Goal: Complete application form

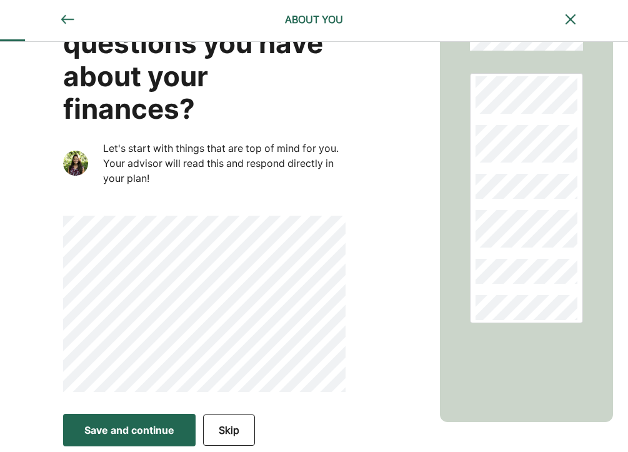
scroll to position [85, 0]
click at [159, 420] on button "Save and continue Save Save and continue" at bounding box center [129, 429] width 133 height 33
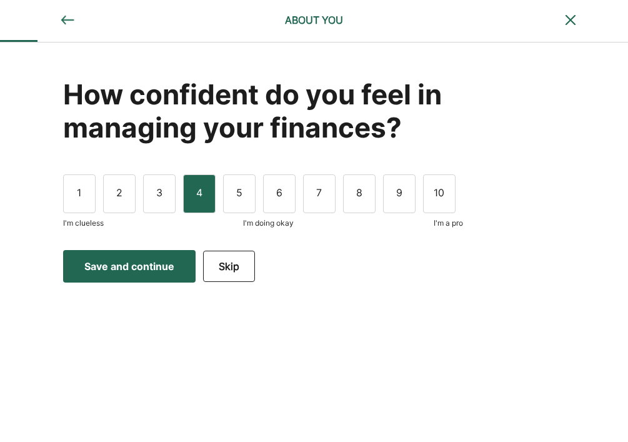
click at [204, 206] on div "4" at bounding box center [199, 193] width 33 height 39
click at [124, 276] on button "Save and continue Save Save and continue" at bounding box center [129, 266] width 133 height 33
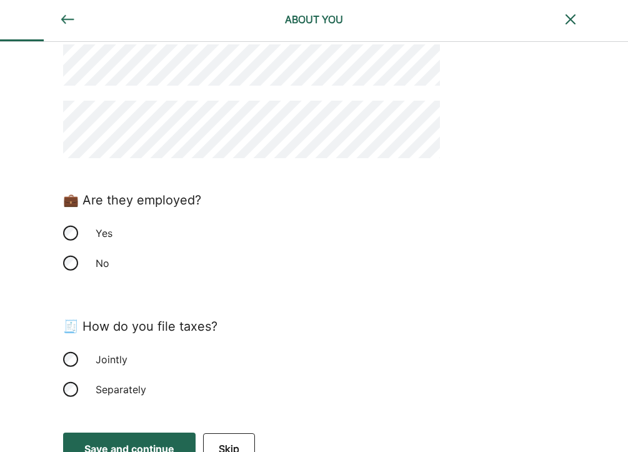
scroll to position [151, 0]
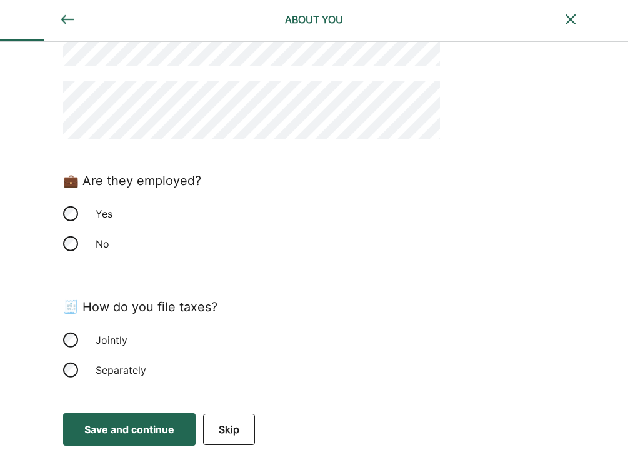
click at [95, 213] on div "Yes" at bounding box center [150, 214] width 125 height 30
click at [108, 371] on div "Separately" at bounding box center [150, 370] width 125 height 30
click at [140, 429] on div "Save and continue" at bounding box center [129, 429] width 90 height 15
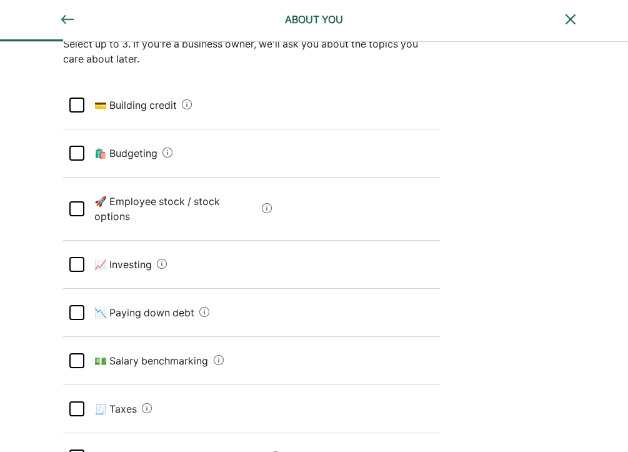
scroll to position [163, 0]
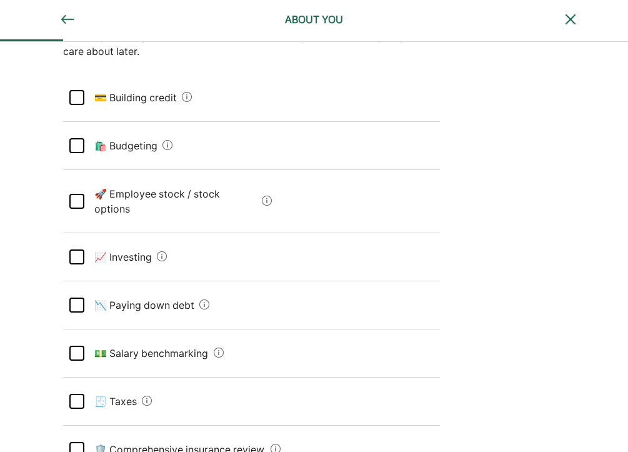
click at [119, 141] on Budgeting "🛍️ Budgeting" at bounding box center [121, 145] width 74 height 35
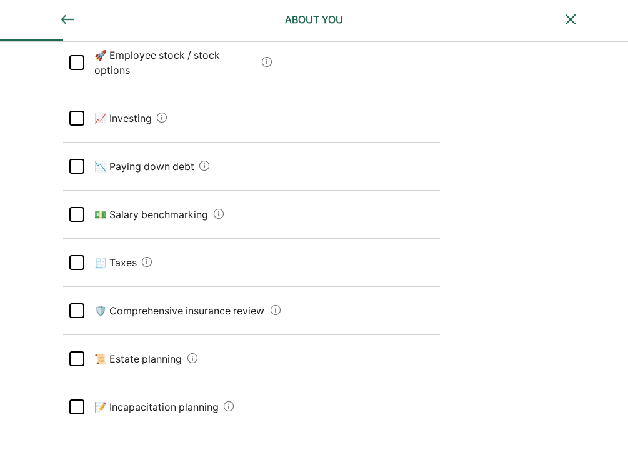
scroll to position [305, 0]
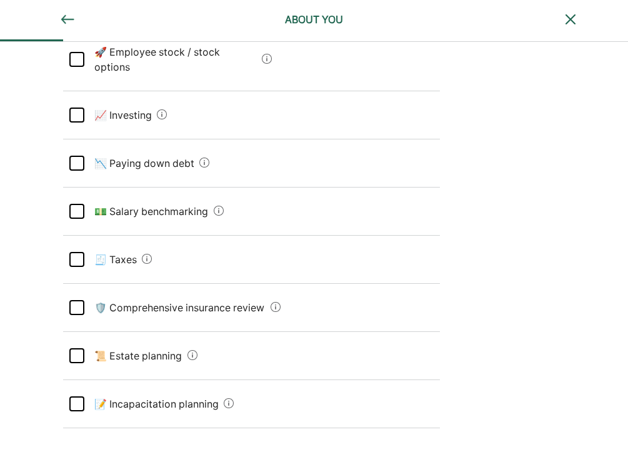
click at [129, 146] on debt "📉 Paying down debt" at bounding box center [139, 163] width 111 height 35
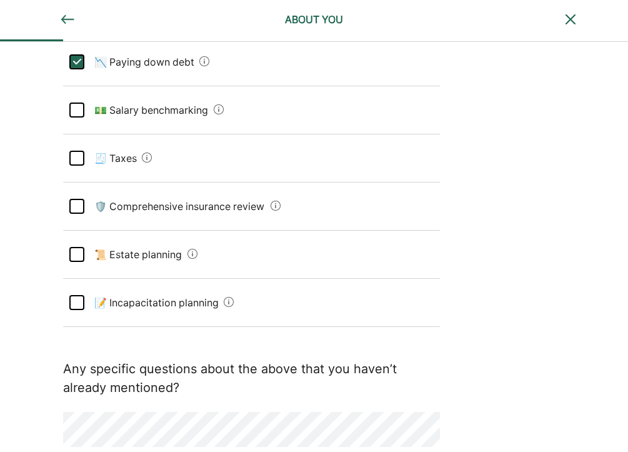
scroll to position [407, 0]
click at [153, 240] on planning "📜 Estate planning" at bounding box center [133, 253] width 98 height 35
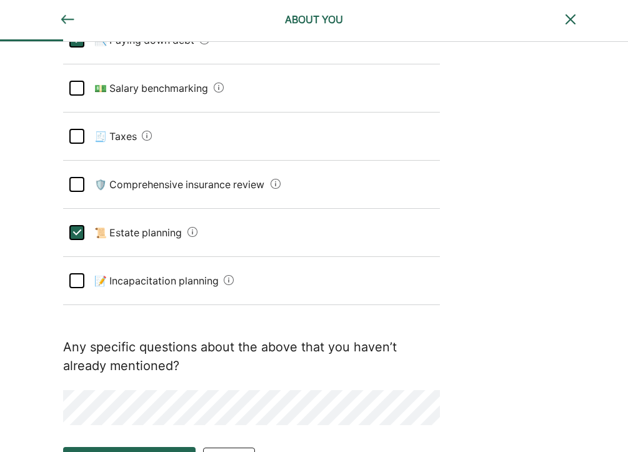
scroll to position [447, 0]
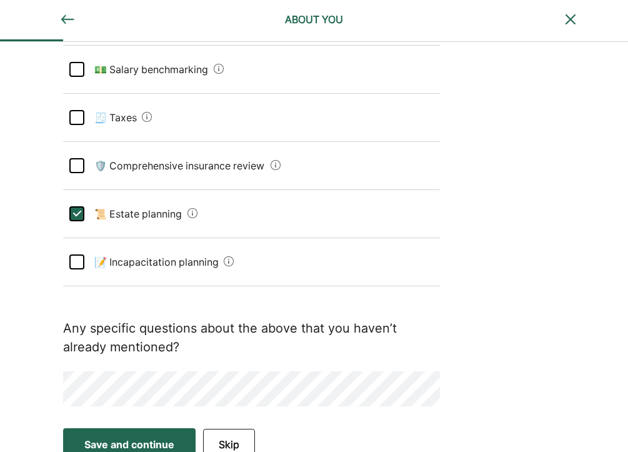
click at [161, 437] on div "Save and continue" at bounding box center [129, 444] width 90 height 15
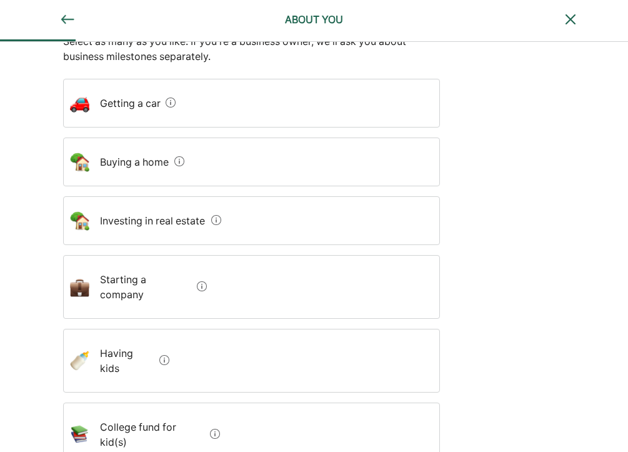
scroll to position [165, 0]
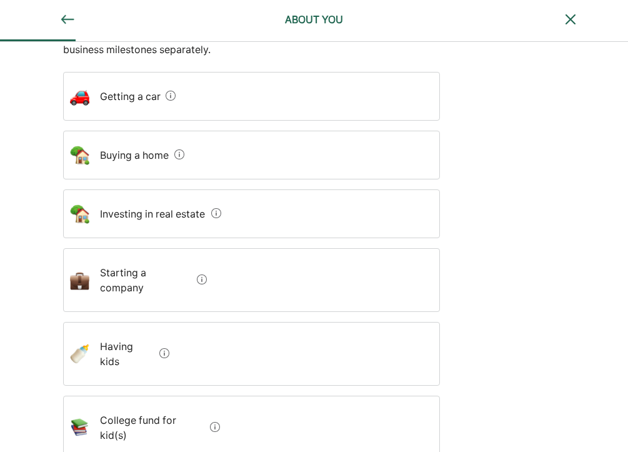
click at [124, 151] on home "Buying a home" at bounding box center [130, 155] width 80 height 35
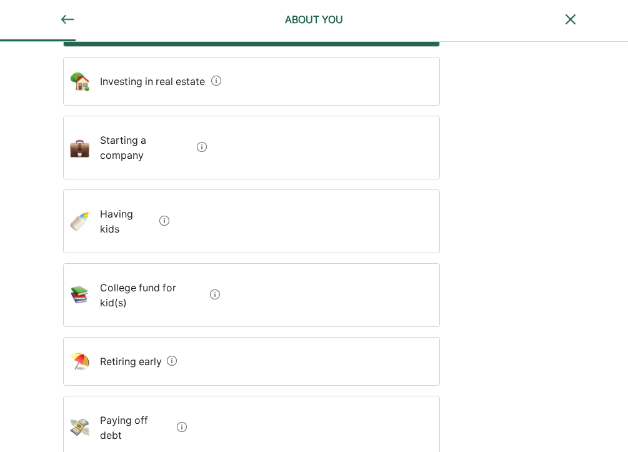
scroll to position [356, 0]
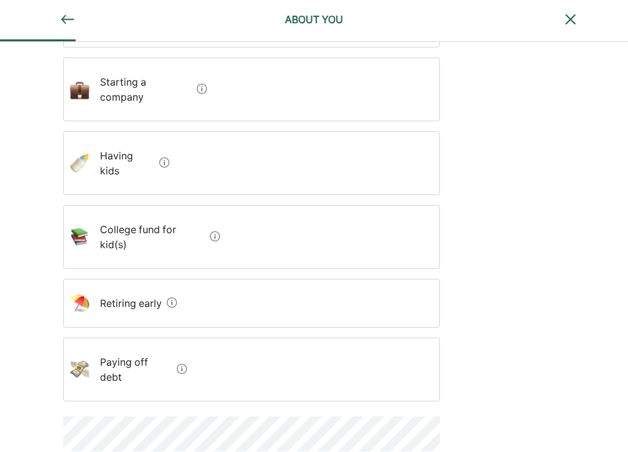
click at [135, 286] on early "Retiring early" at bounding box center [126, 303] width 72 height 35
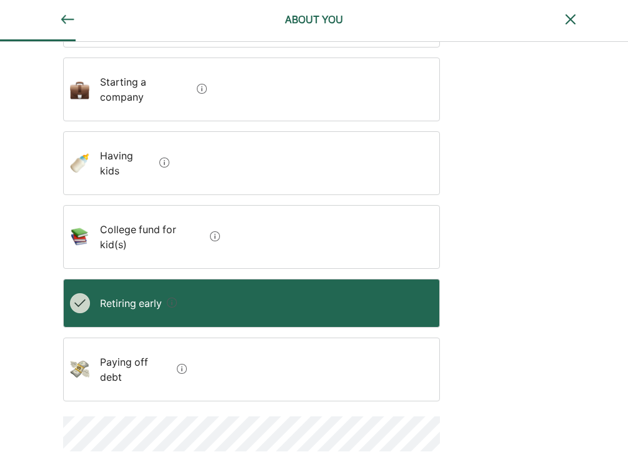
click at [139, 344] on debt "Paying off debt" at bounding box center [131, 369] width 83 height 50
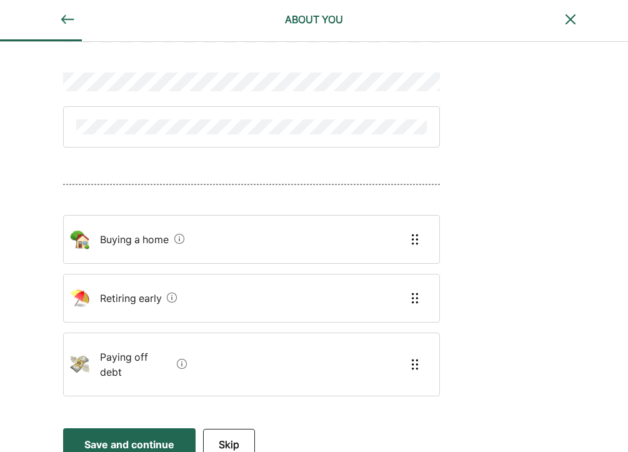
scroll to position [89, 0]
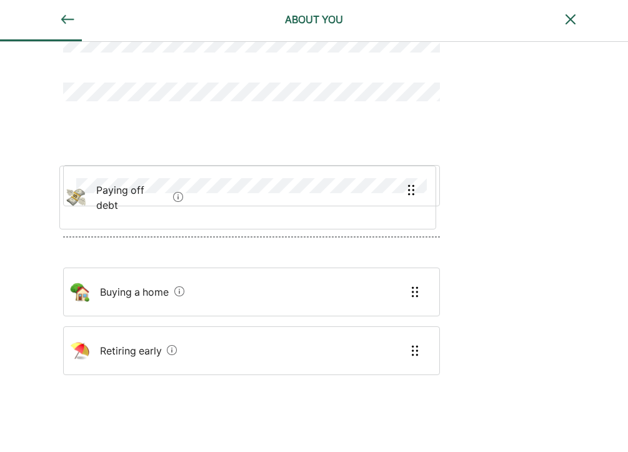
drag, startPoint x: 110, startPoint y: 354, endPoint x: 106, endPoint y: 174, distance: 179.4
click at [106, 174] on div "Buying a home Retiring early Paying off debt" at bounding box center [251, 195] width 377 height 478
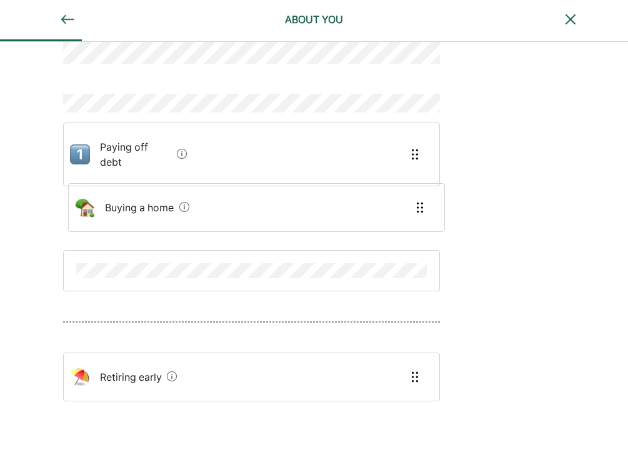
drag, startPoint x: 111, startPoint y: 304, endPoint x: 116, endPoint y: 211, distance: 93.9
click at [116, 211] on div "Paying off debt Buying a home Retiring early" at bounding box center [251, 213] width 377 height 493
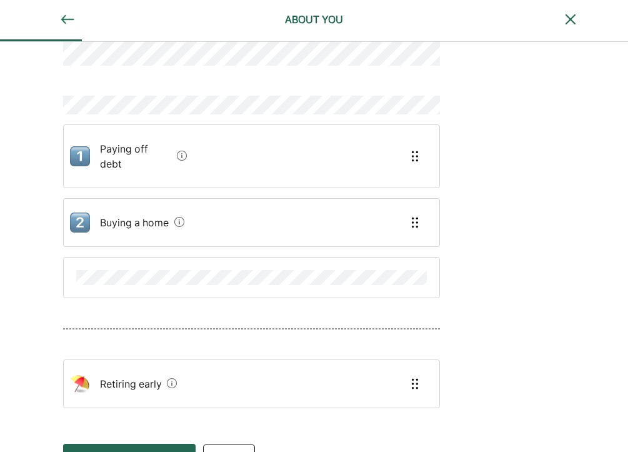
scroll to position [78, 0]
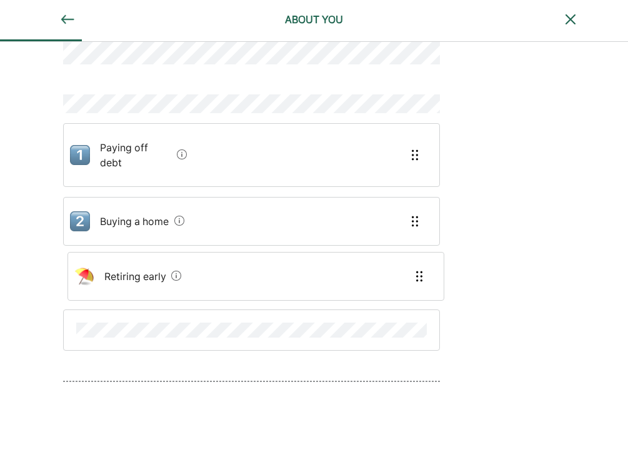
drag, startPoint x: 114, startPoint y: 361, endPoint x: 119, endPoint y: 263, distance: 98.2
click at [119, 263] on div "Paying off debt Buying a home Retiring early" at bounding box center [251, 221] width 377 height 506
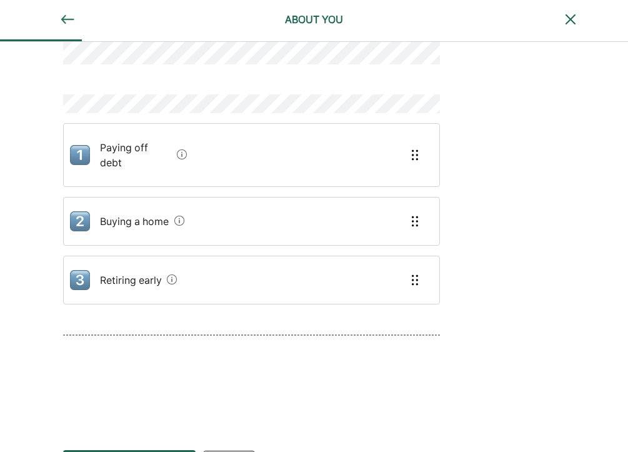
scroll to position [99, 0]
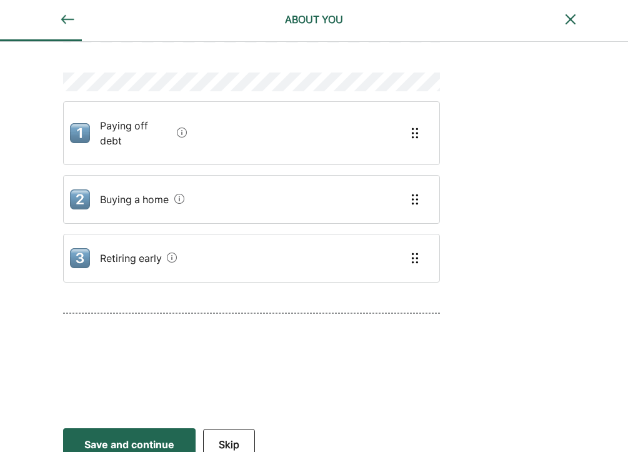
click at [115, 437] on div "Save and continue" at bounding box center [129, 444] width 90 height 15
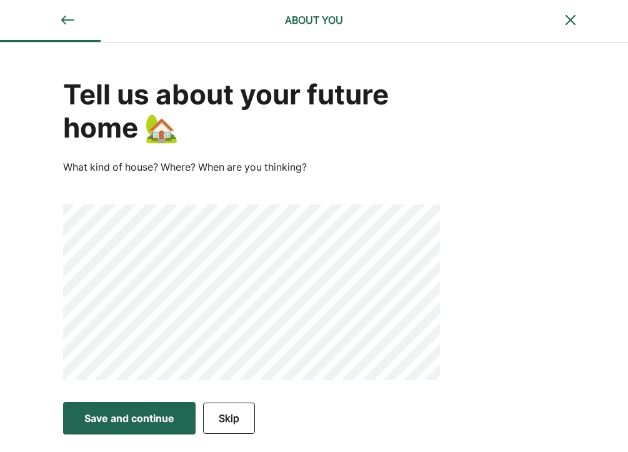
drag, startPoint x: 133, startPoint y: 418, endPoint x: 136, endPoint y: 403, distance: 15.2
click at [134, 418] on div "Save and continue" at bounding box center [129, 418] width 90 height 15
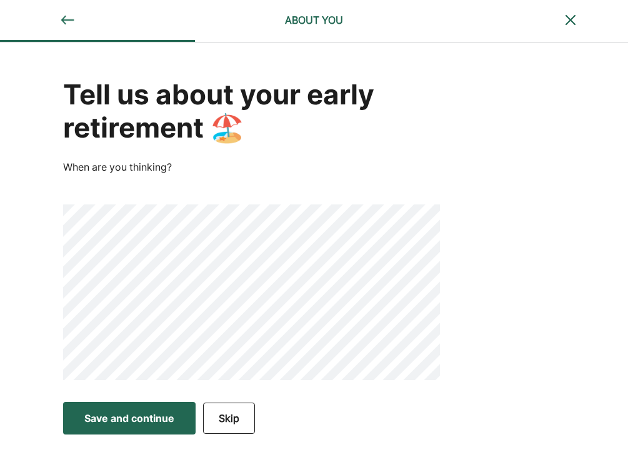
click at [133, 403] on button "Save and continue Save Save and continue" at bounding box center [129, 418] width 133 height 33
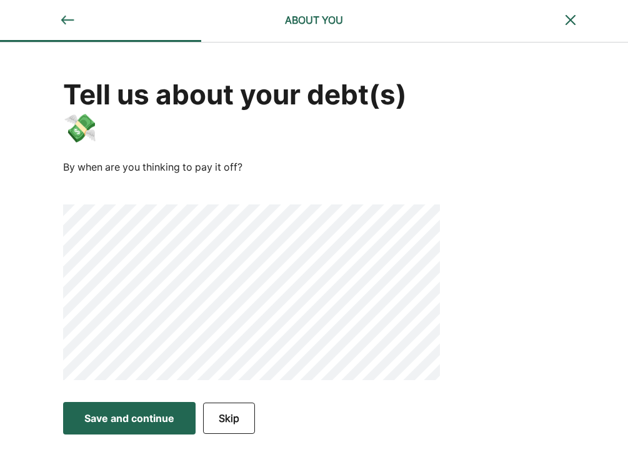
click at [111, 411] on div "Save and continue" at bounding box center [129, 418] width 90 height 15
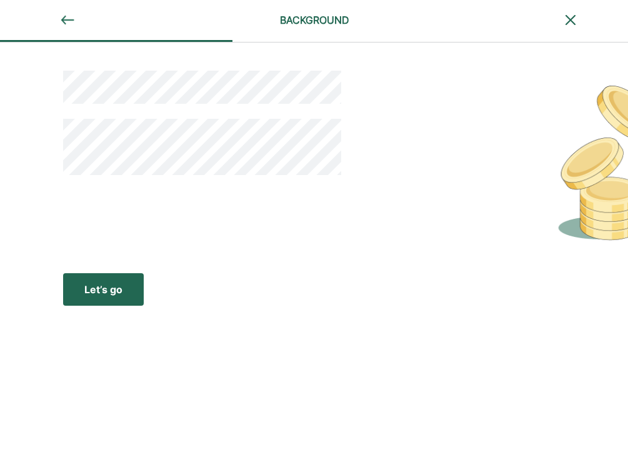
click at [103, 284] on div "Let’s go" at bounding box center [103, 289] width 38 height 15
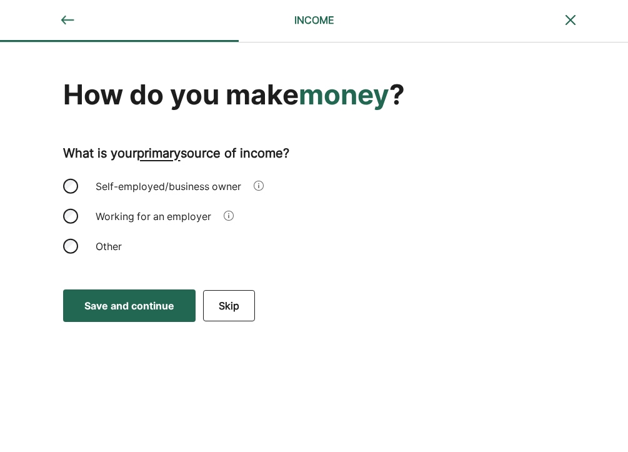
click at [186, 183] on div "Self-employed/business owner" at bounding box center [168, 186] width 161 height 30
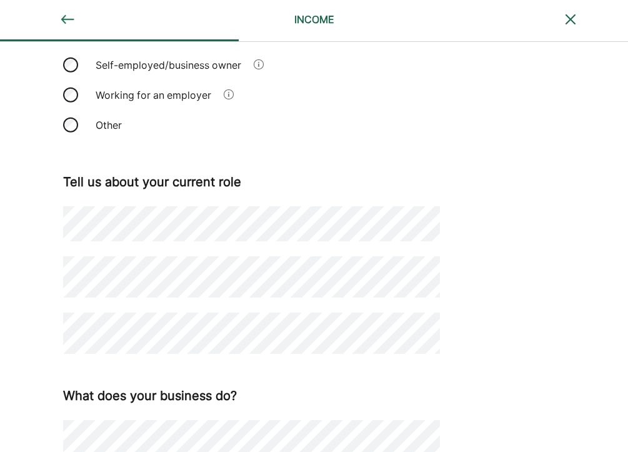
scroll to position [121, 0]
click at [18, 366] on div "How do you make money ? What is your primary source of income? Self-employed/bu…" at bounding box center [314, 314] width 628 height 784
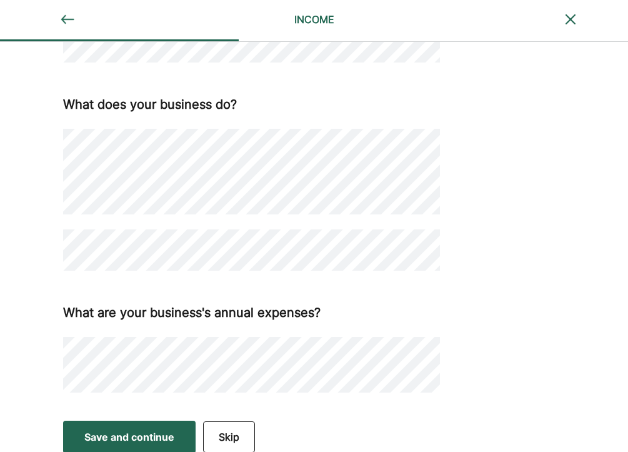
scroll to position [420, 0]
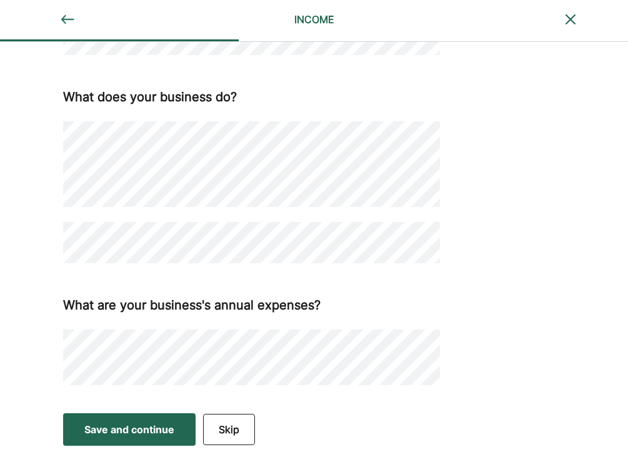
drag, startPoint x: 134, startPoint y: 434, endPoint x: 136, endPoint y: 428, distance: 6.5
click at [134, 434] on div "Save and continue" at bounding box center [129, 429] width 90 height 15
click at [128, 423] on div "Save and continue" at bounding box center [129, 429] width 90 height 15
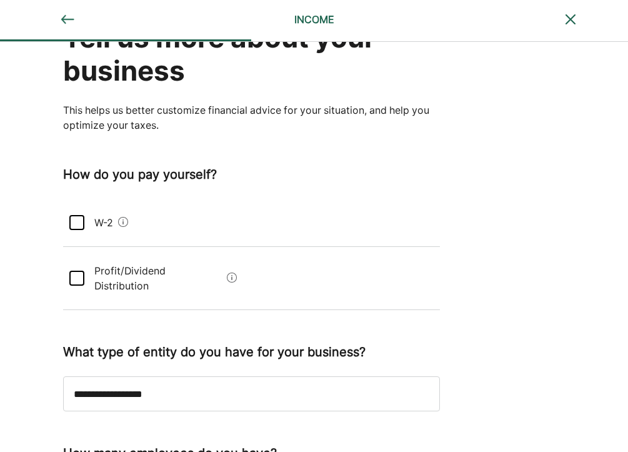
scroll to position [68, 0]
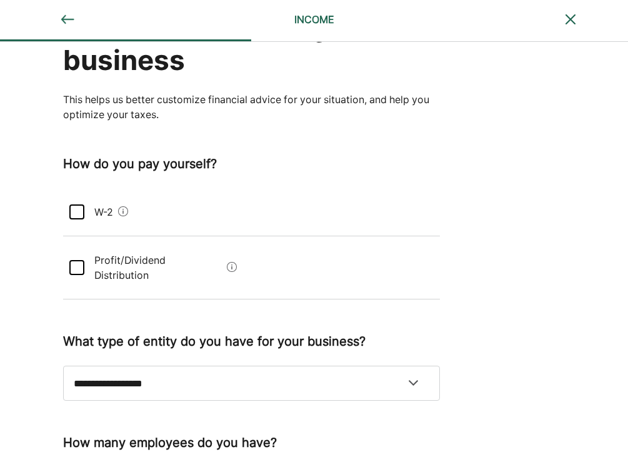
click at [194, 264] on Distribution "Profit/Dividend Distribution" at bounding box center [153, 268] width 138 height 50
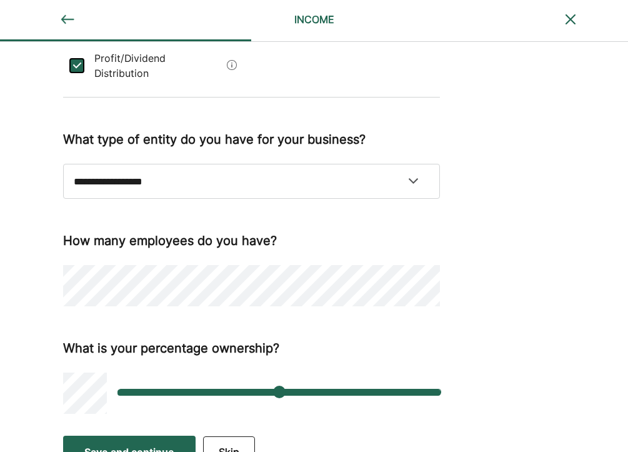
scroll to position [277, 0]
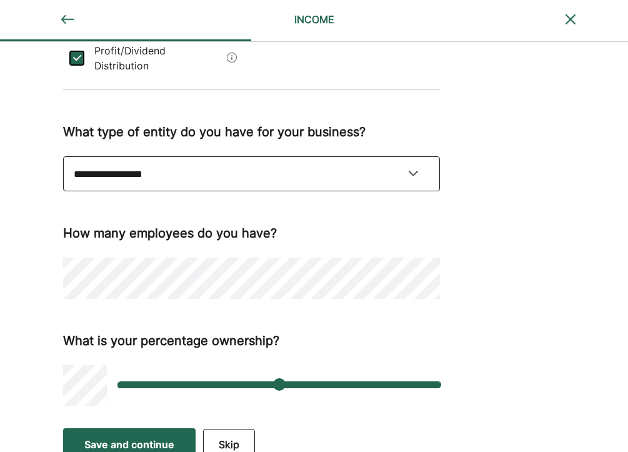
click at [188, 156] on select "**********" at bounding box center [251, 173] width 377 height 35
select select "**********"
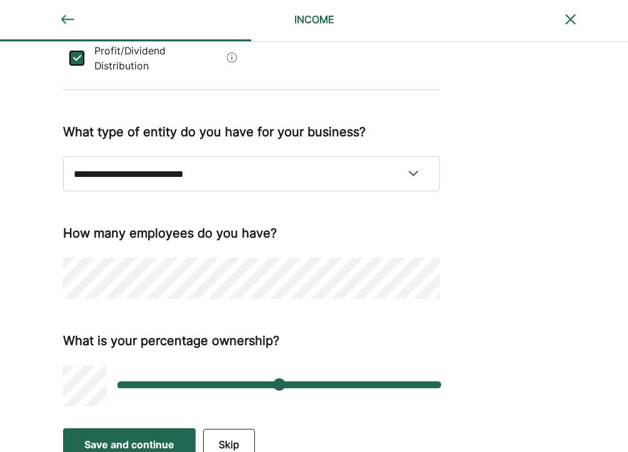
click at [151, 301] on div "**********" at bounding box center [251, 103] width 377 height 608
click at [144, 437] on div "Save and continue" at bounding box center [129, 444] width 90 height 15
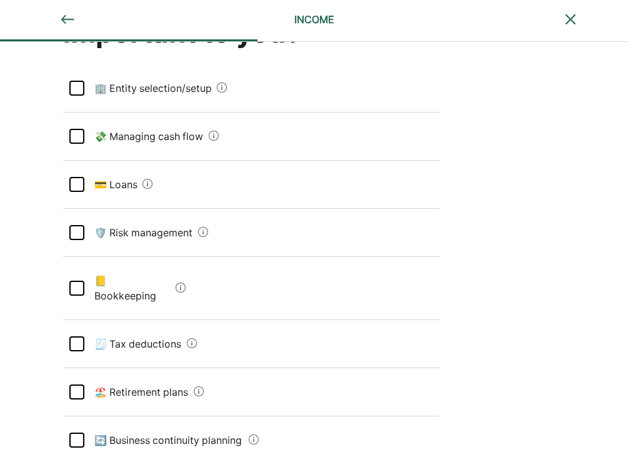
scroll to position [96, 0]
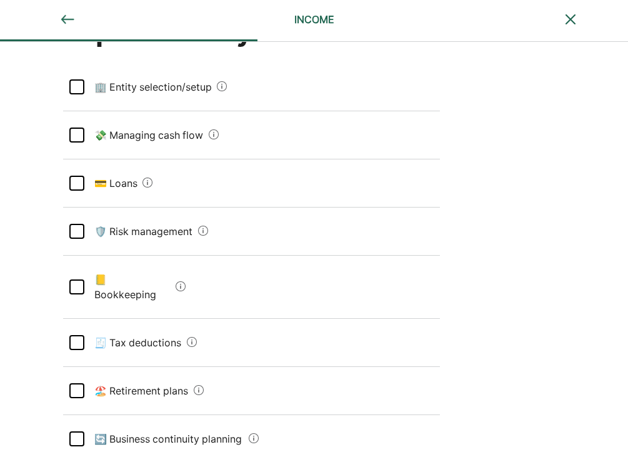
click at [124, 137] on flow "💸 Managing cash flow" at bounding box center [143, 135] width 119 height 35
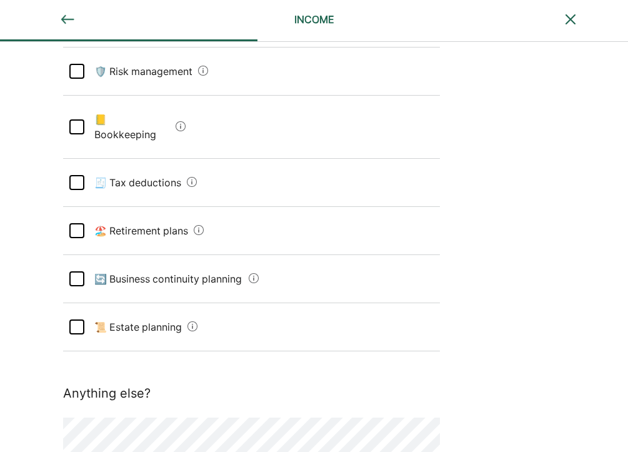
scroll to position [259, 0]
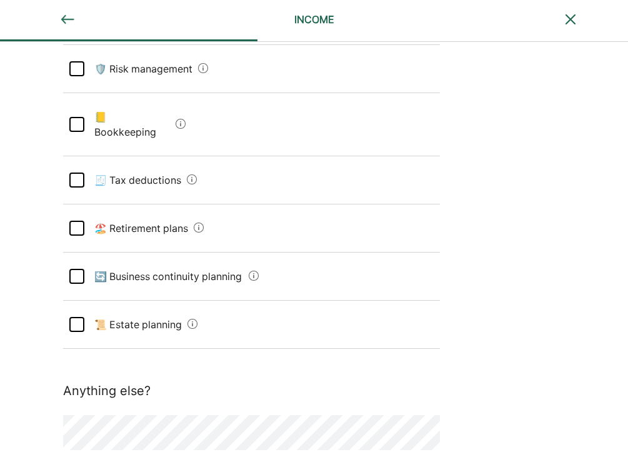
click at [131, 123] on Bookkeeping "📒 Bookkeeping" at bounding box center [127, 124] width 86 height 50
click at [131, 163] on deductions "🧾 Tax deductions" at bounding box center [133, 180] width 98 height 35
click at [144, 220] on plans "🏖️ Retirement plans" at bounding box center [136, 228] width 105 height 35
click at [166, 267] on planning "🔄 Business continuity planning" at bounding box center [164, 276] width 160 height 35
click at [146, 314] on planning "📜 Estate planning" at bounding box center [133, 324] width 98 height 35
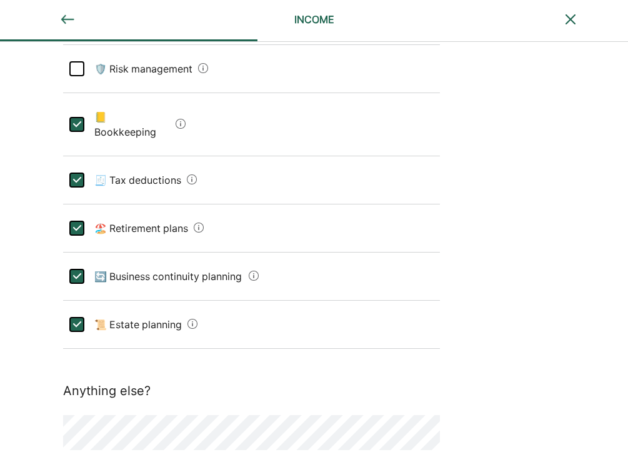
scroll to position [303, 0]
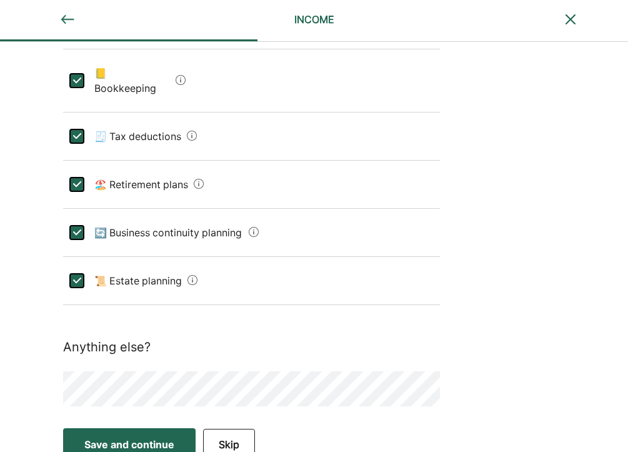
click at [143, 437] on div "Save and continue" at bounding box center [129, 444] width 90 height 15
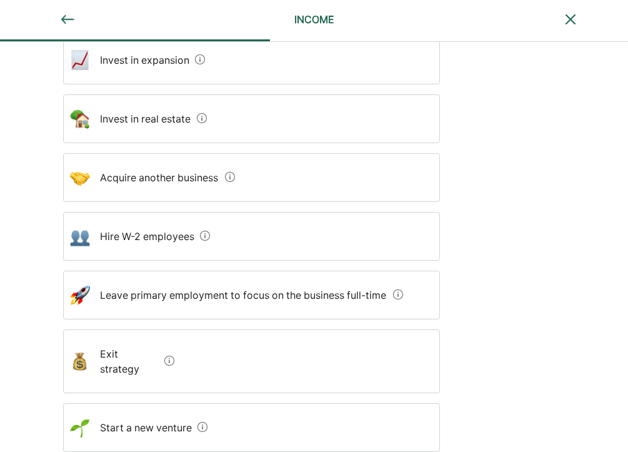
scroll to position [161, 0]
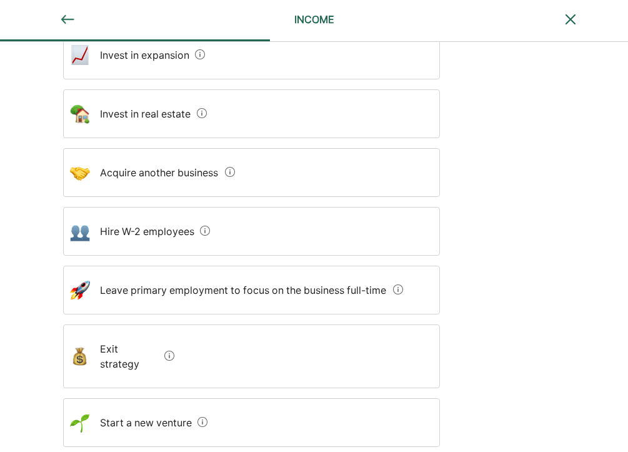
click at [111, 124] on estate "Invest in real estate" at bounding box center [141, 113] width 102 height 35
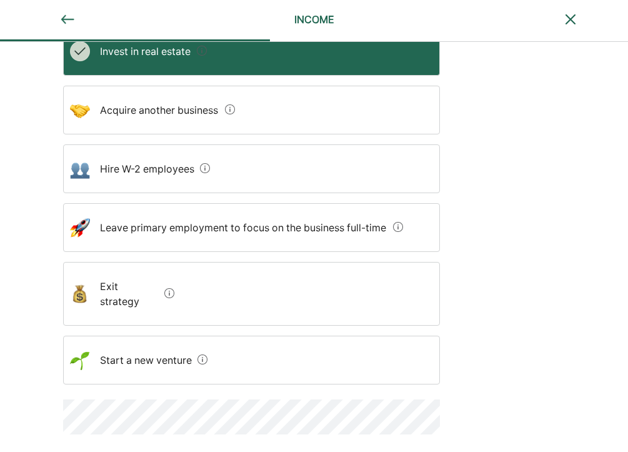
scroll to position [252, 0]
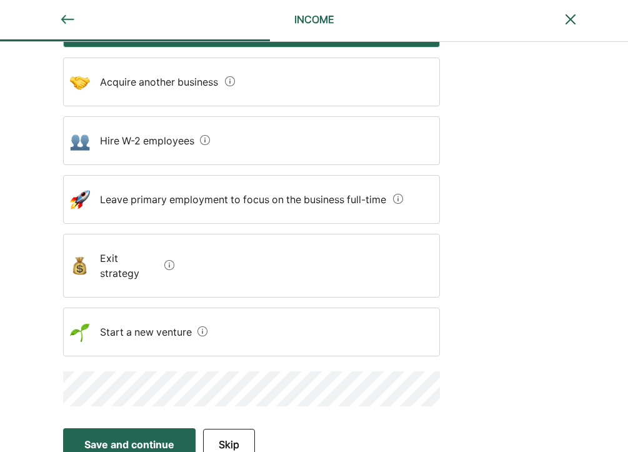
click at [116, 156] on employees "Hire W-2 employees" at bounding box center [142, 140] width 105 height 35
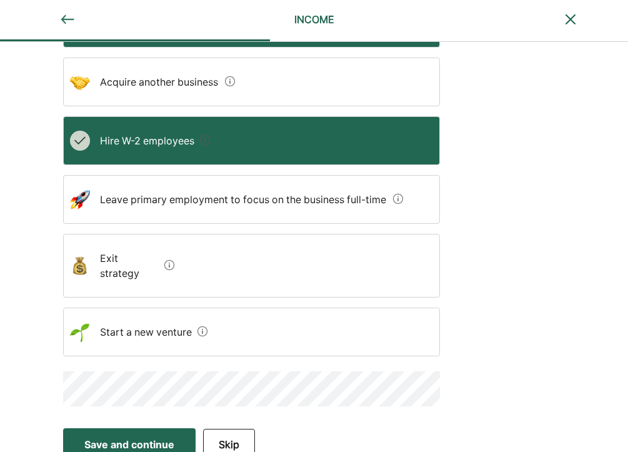
click at [129, 437] on div "Save and continue" at bounding box center [129, 444] width 90 height 15
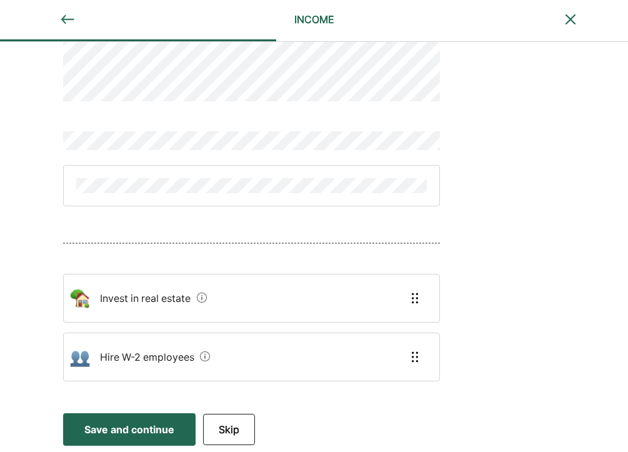
scroll to position [31, 0]
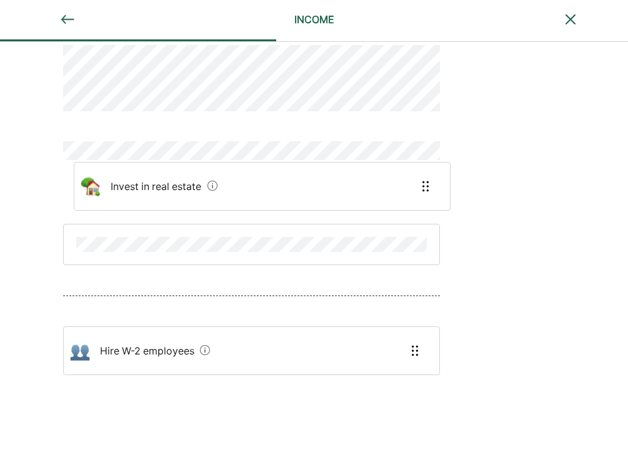
drag, startPoint x: 114, startPoint y: 313, endPoint x: 123, endPoint y: 196, distance: 117.9
click at [124, 195] on div "Invest in real estate Hire W-2 employees" at bounding box center [251, 224] width 377 height 419
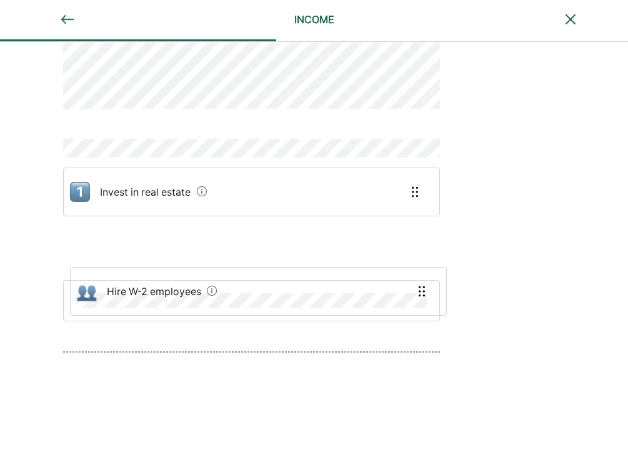
drag, startPoint x: 139, startPoint y: 354, endPoint x: 148, endPoint y: 265, distance: 89.2
click at [148, 265] on div "Invest in real estate Hire W-2 employees" at bounding box center [251, 229] width 377 height 433
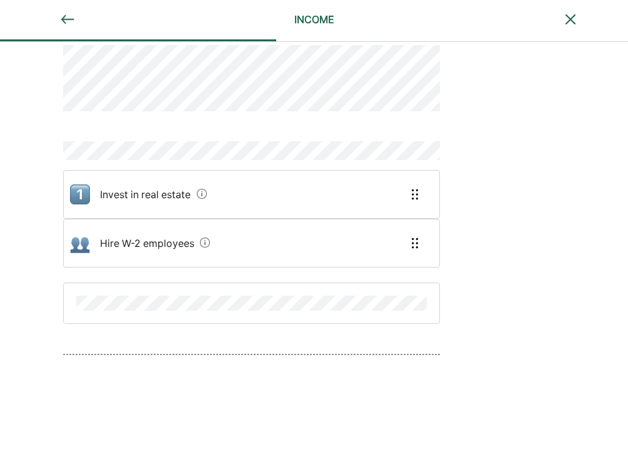
scroll to position [92, 0]
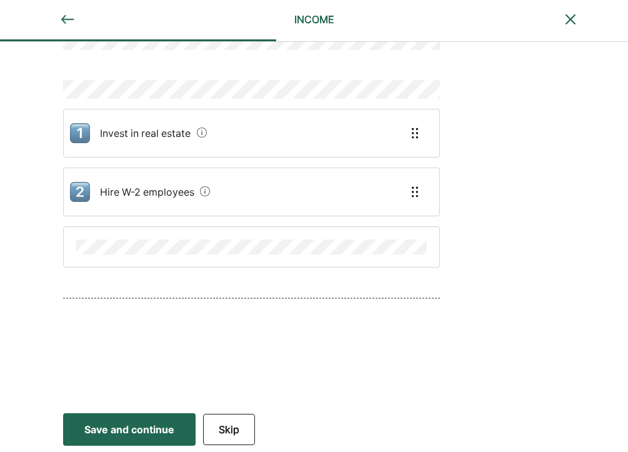
click at [122, 426] on div "Save and continue" at bounding box center [129, 429] width 90 height 15
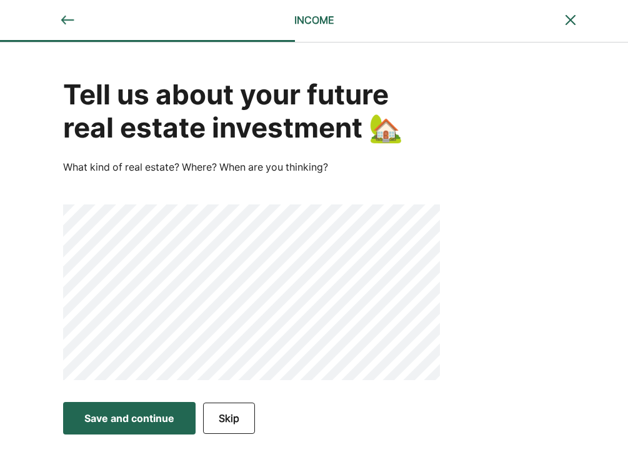
scroll to position [0, 0]
click at [231, 429] on button "Skip" at bounding box center [229, 418] width 52 height 31
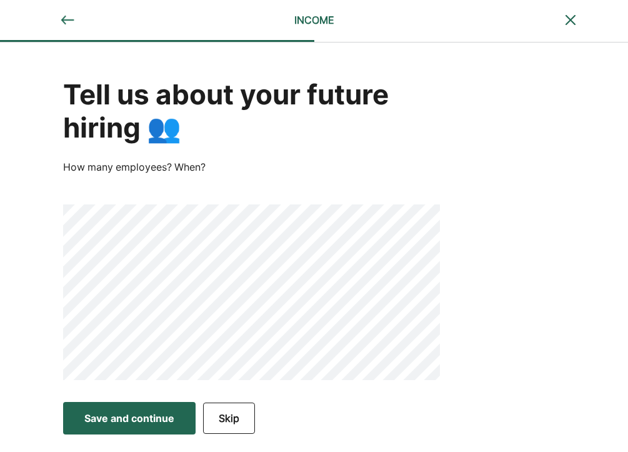
drag, startPoint x: 119, startPoint y: 410, endPoint x: 120, endPoint y: 399, distance: 11.3
click at [119, 409] on button "Save and continue Save Save and continue" at bounding box center [129, 418] width 133 height 33
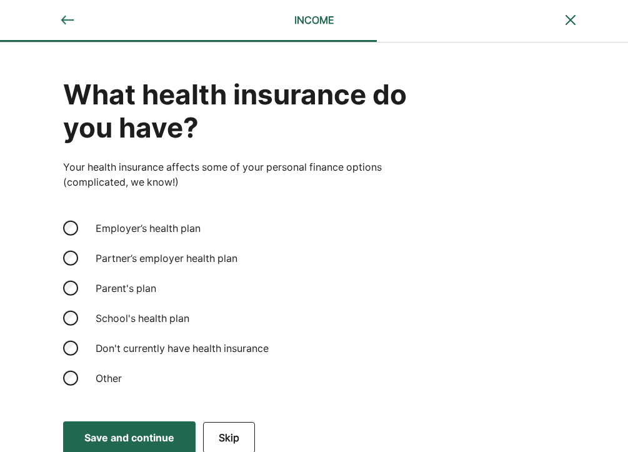
scroll to position [8, 0]
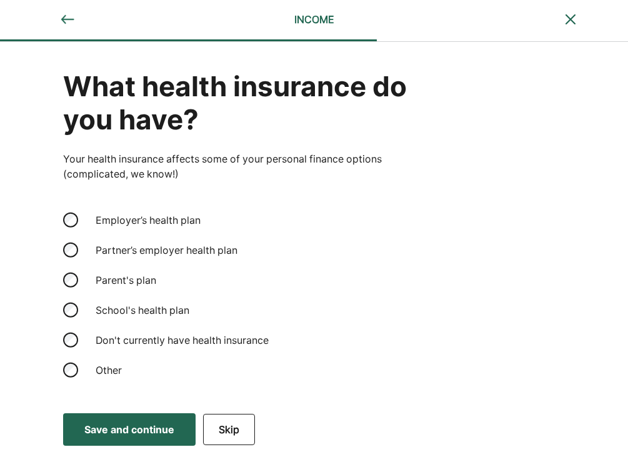
click at [208, 249] on div "Partner’s employer health plan" at bounding box center [166, 250] width 157 height 30
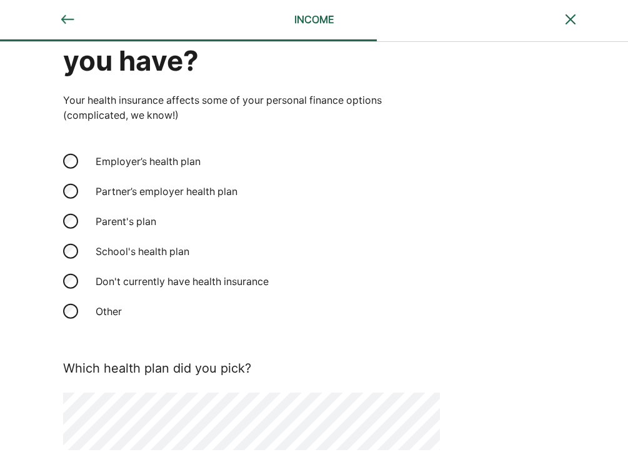
scroll to position [132, 0]
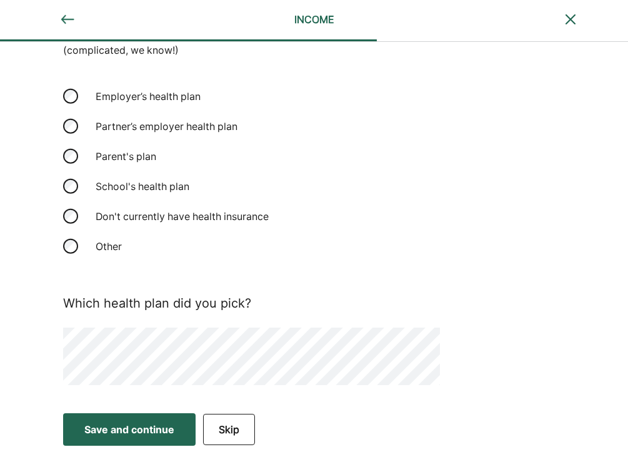
click at [129, 434] on div "Save and continue" at bounding box center [129, 429] width 90 height 15
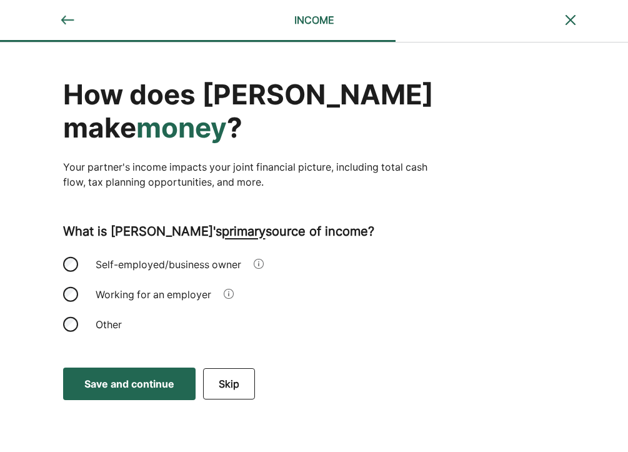
scroll to position [0, 0]
click at [136, 264] on div "Self-employed/business owner" at bounding box center [168, 264] width 161 height 30
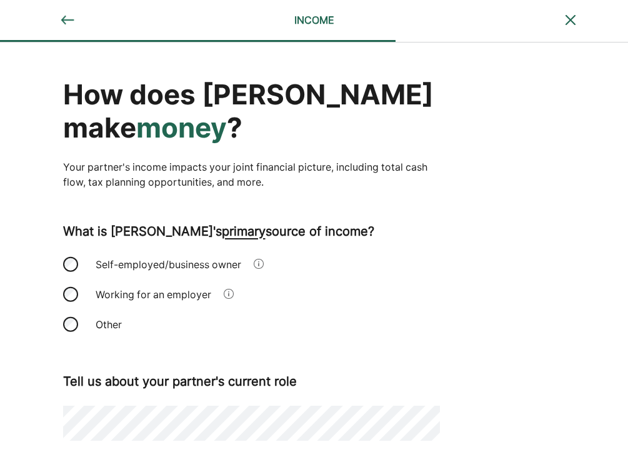
click at [128, 289] on div "Working for an employer" at bounding box center [153, 294] width 131 height 30
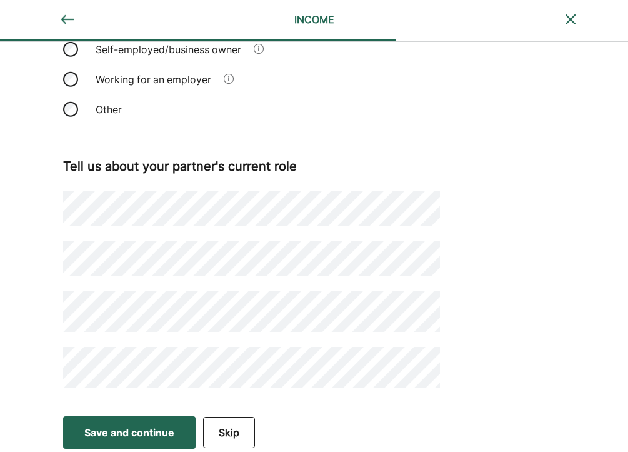
scroll to position [218, 0]
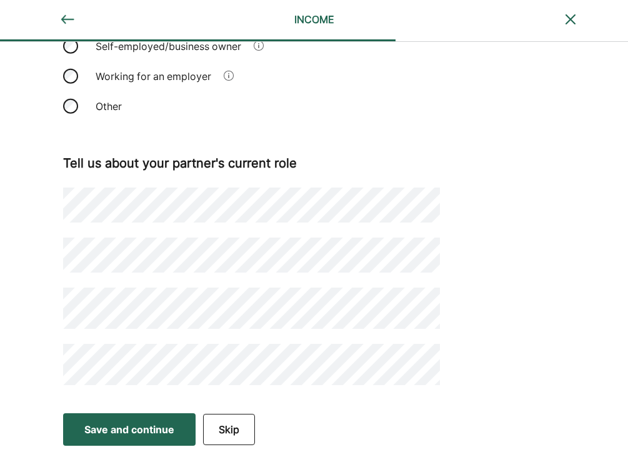
click at [133, 430] on div "Save and continue" at bounding box center [129, 429] width 90 height 15
click at [549, 225] on div "How does [PERSON_NAME] make money ? Your partner's income impacts your joint fi…" at bounding box center [314, 115] width 628 height 582
click at [109, 429] on div "Save and continue" at bounding box center [129, 429] width 90 height 15
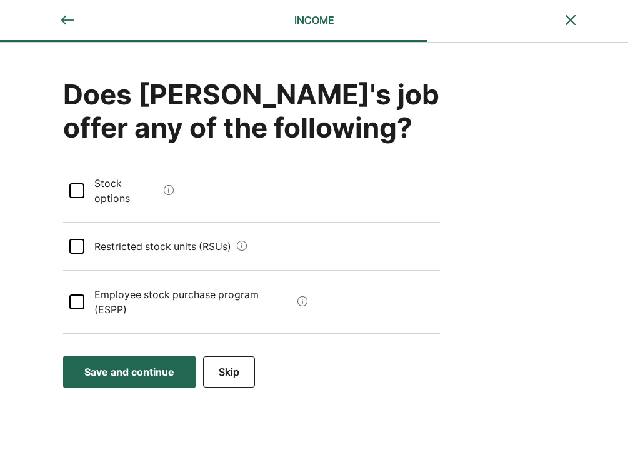
click at [232, 356] on button "Skip" at bounding box center [229, 371] width 52 height 31
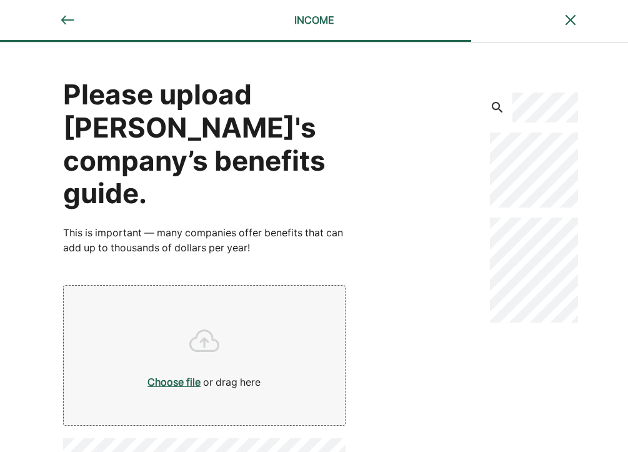
scroll to position [43, 0]
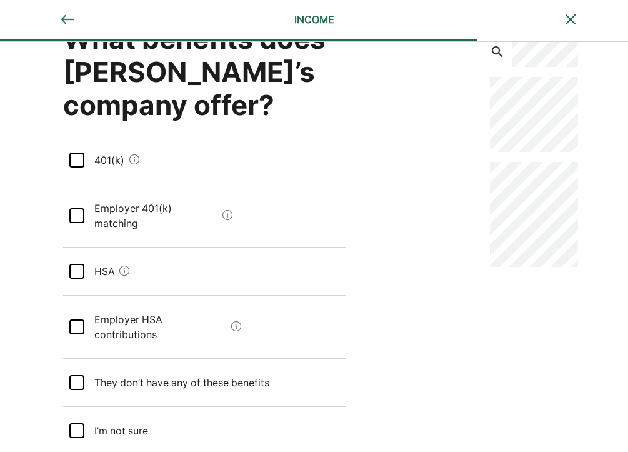
scroll to position [68, 0]
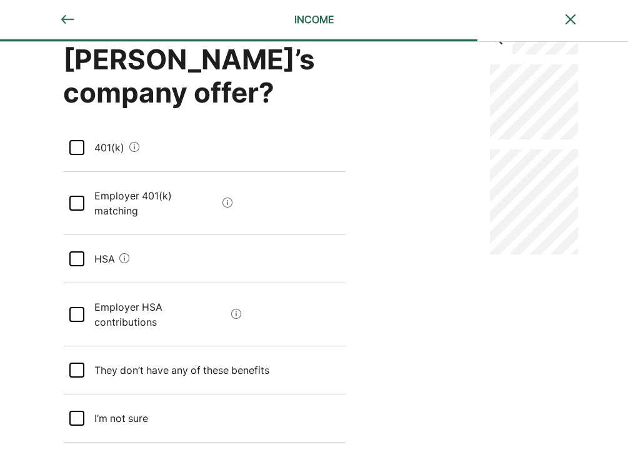
click at [77, 154] on div at bounding box center [76, 147] width 15 height 15
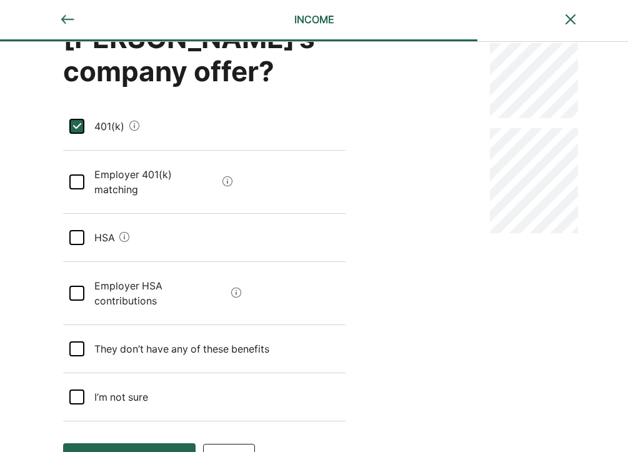
click at [127, 379] on sure "I’m not sure" at bounding box center [116, 396] width 64 height 35
click at [162, 451] on div "Save and continue" at bounding box center [129, 459] width 90 height 15
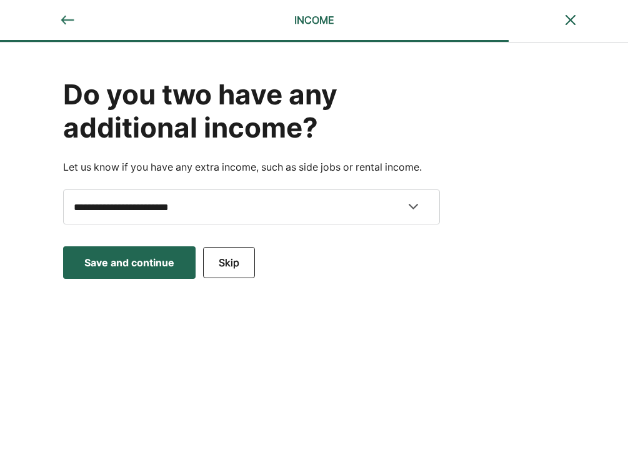
scroll to position [0, 0]
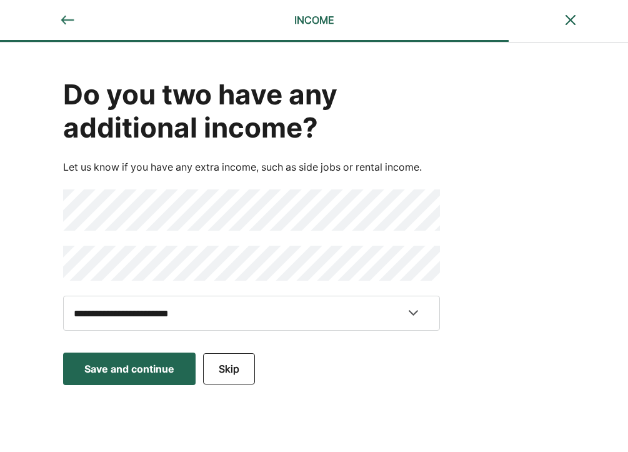
click at [222, 376] on button "Skip" at bounding box center [229, 368] width 52 height 31
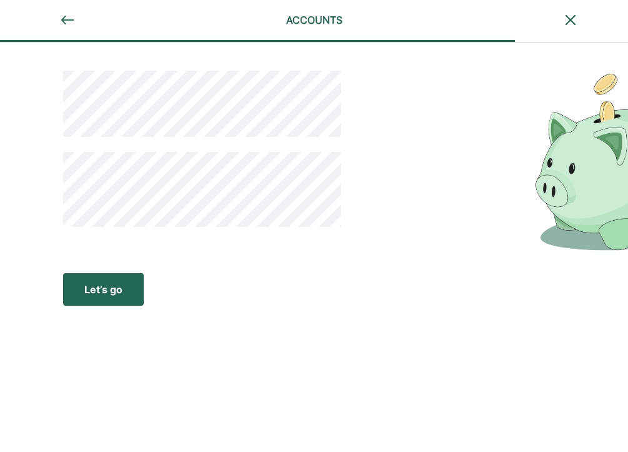
click at [96, 296] on div "Let’s go" at bounding box center [103, 289] width 38 height 15
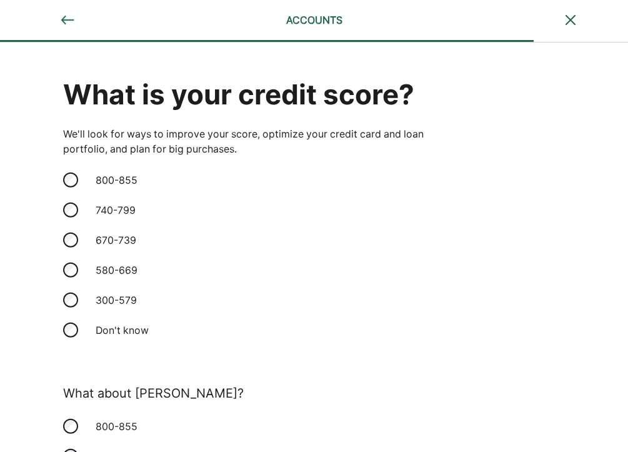
click at [136, 241] on div "670-739" at bounding box center [150, 240] width 125 height 30
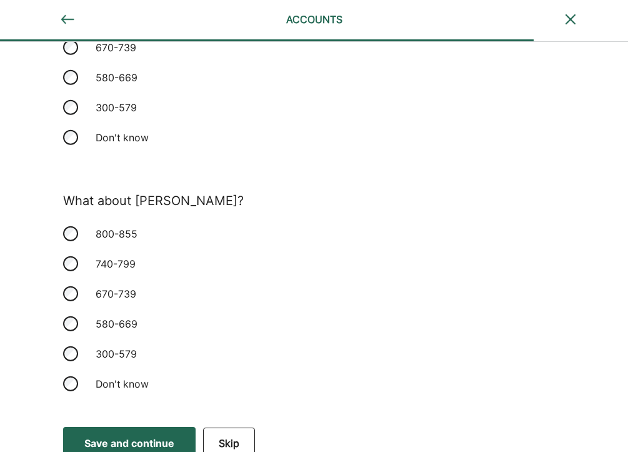
scroll to position [206, 0]
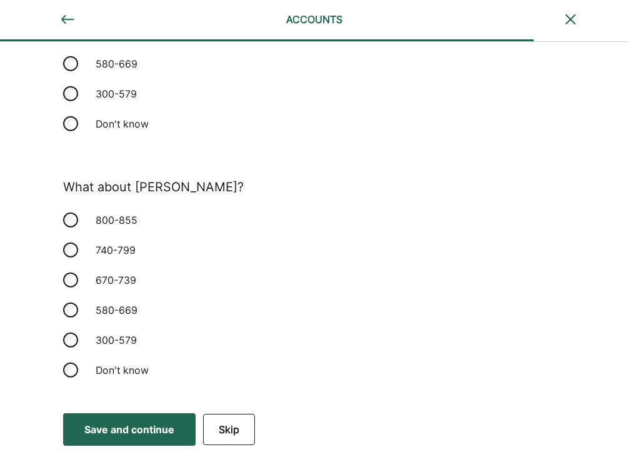
click at [131, 223] on div "800-855" at bounding box center [150, 220] width 125 height 30
click at [151, 423] on div "Save and continue" at bounding box center [129, 429] width 90 height 15
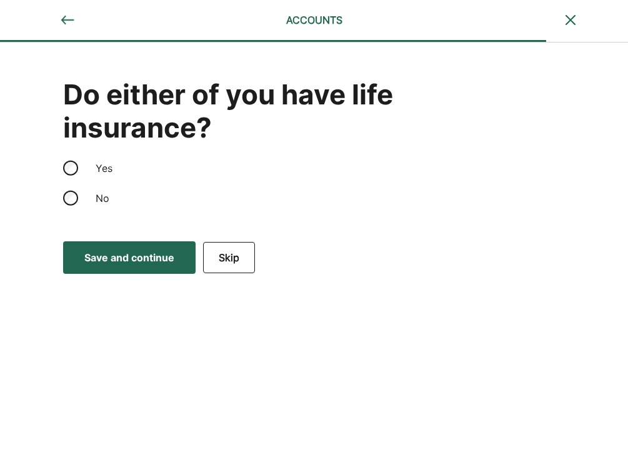
click at [109, 168] on div "Yes" at bounding box center [150, 168] width 125 height 30
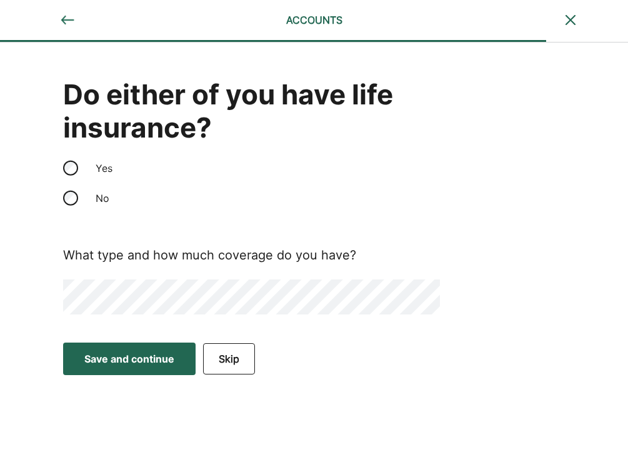
click at [234, 353] on button "Skip" at bounding box center [229, 358] width 52 height 31
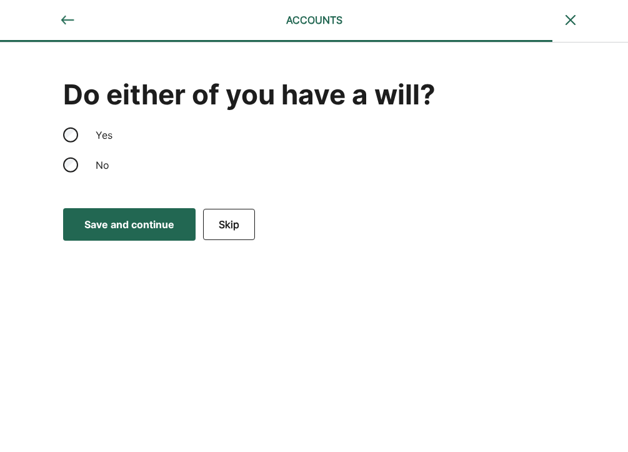
click at [98, 164] on div "No" at bounding box center [150, 165] width 125 height 30
click at [124, 228] on div "Save and continue" at bounding box center [129, 224] width 90 height 15
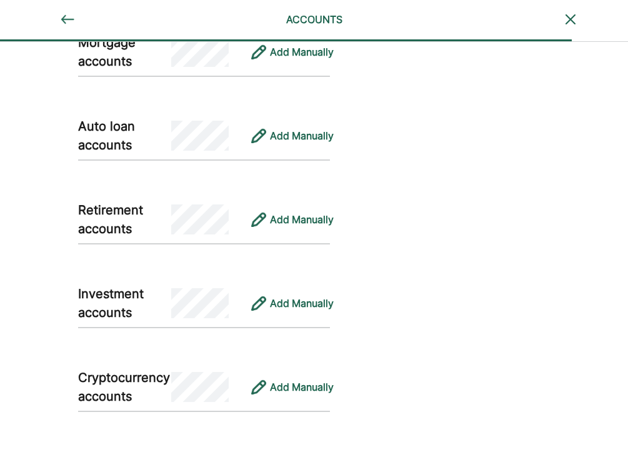
scroll to position [726, 0]
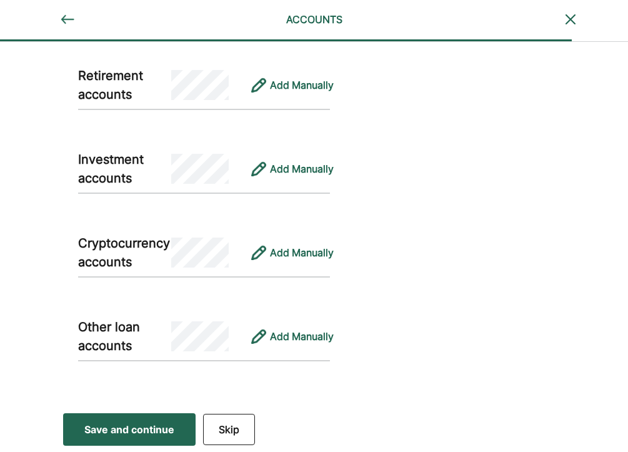
click at [242, 414] on button "Skip" at bounding box center [229, 429] width 52 height 31
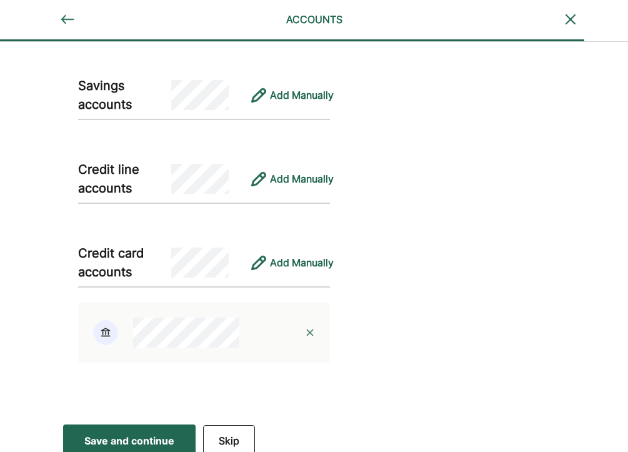
scroll to position [421, 0]
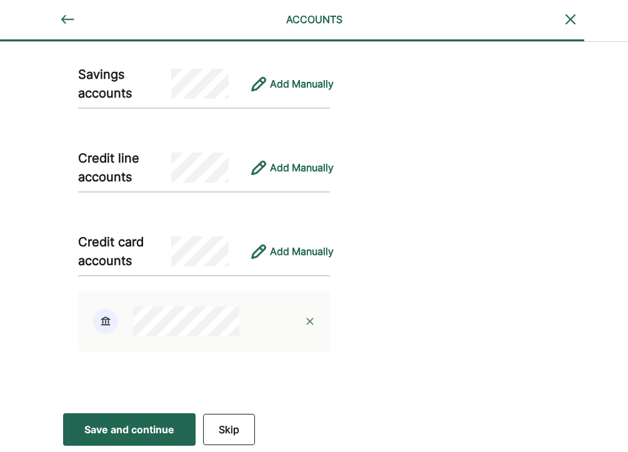
click at [143, 428] on div "Save and continue" at bounding box center [129, 429] width 90 height 15
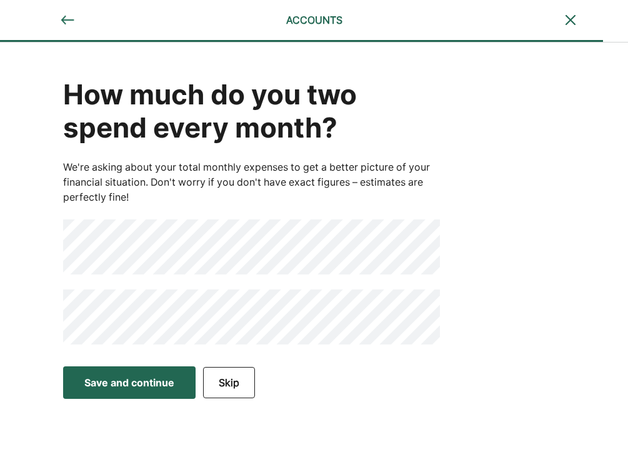
click at [18, 304] on div "How much do you two spend every month? We're asking about your total monthly ex…" at bounding box center [314, 201] width 628 height 317
